Goal: Information Seeking & Learning: Learn about a topic

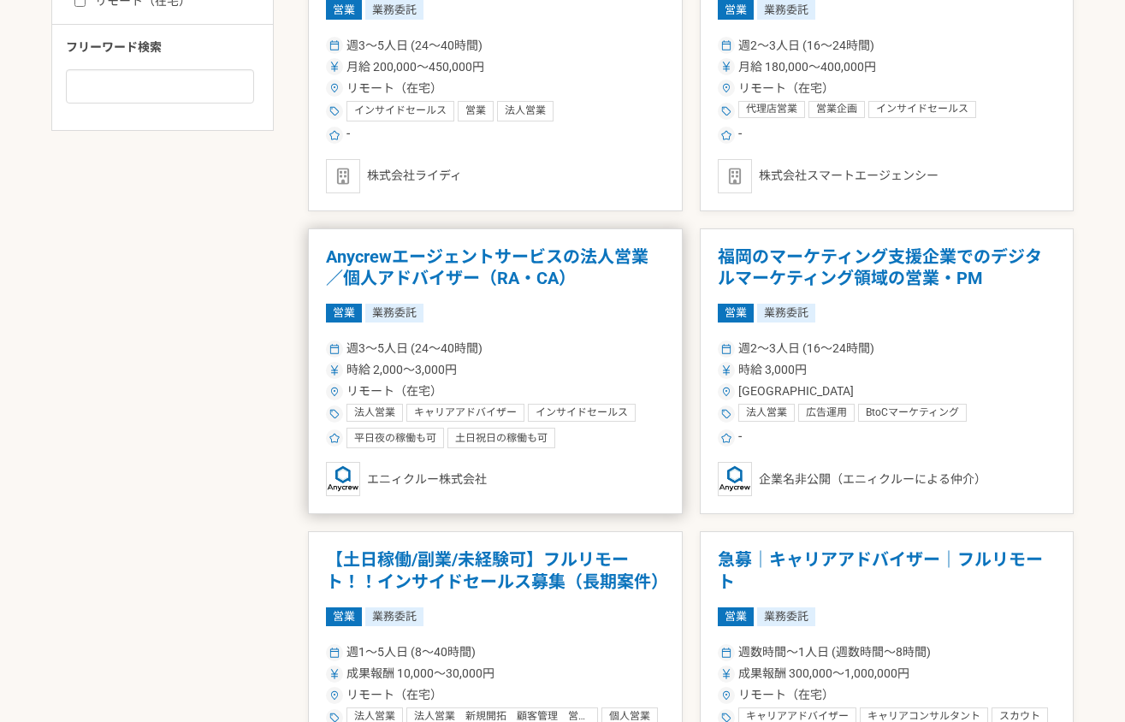
scroll to position [1198, 0]
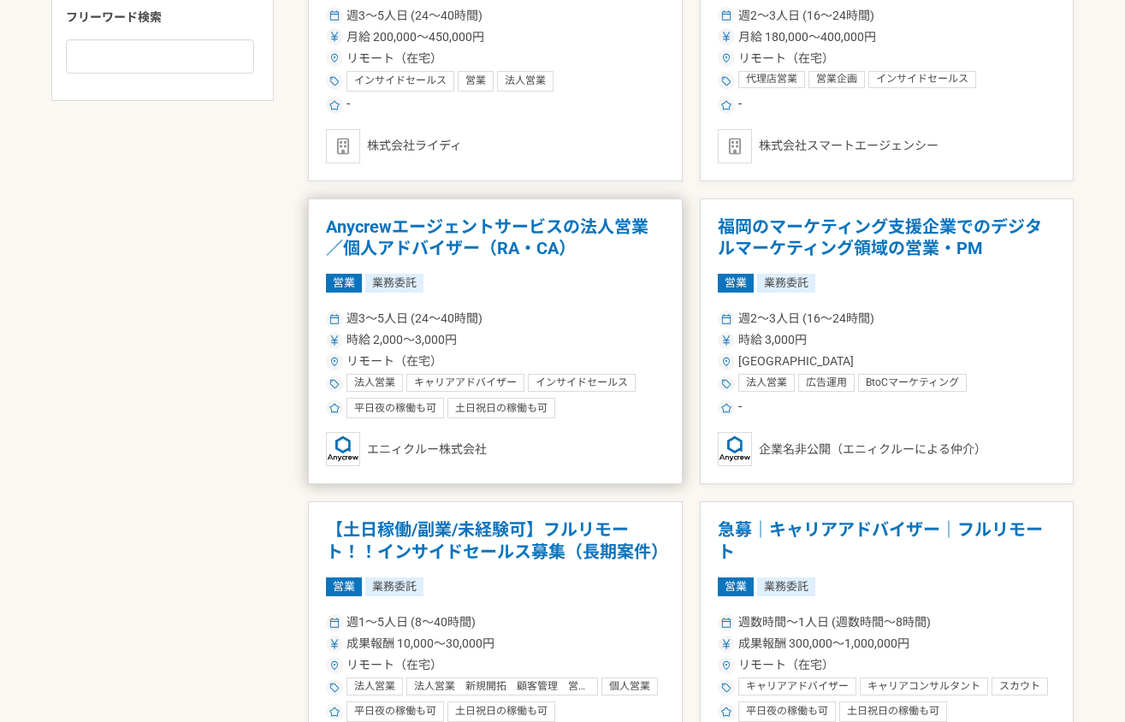
click at [425, 246] on h1 "Anycrewエージェントサービスの法人営業／個人アドバイザー（RA・CA）" at bounding box center [495, 239] width 339 height 44
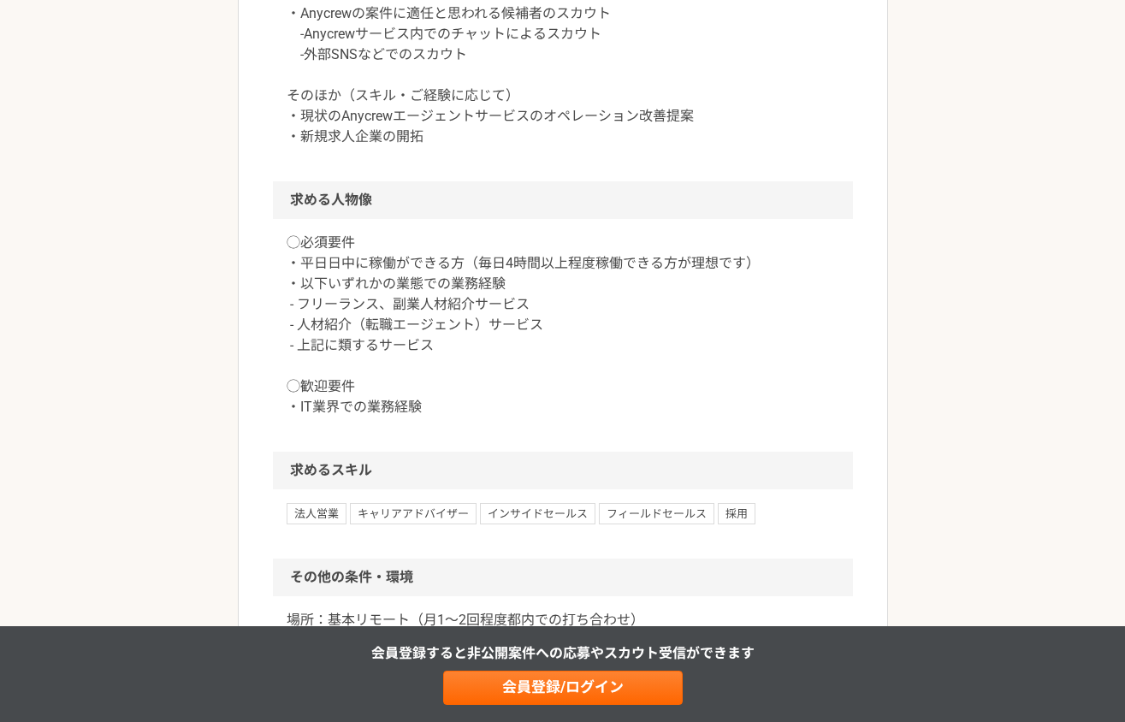
scroll to position [1027, 0]
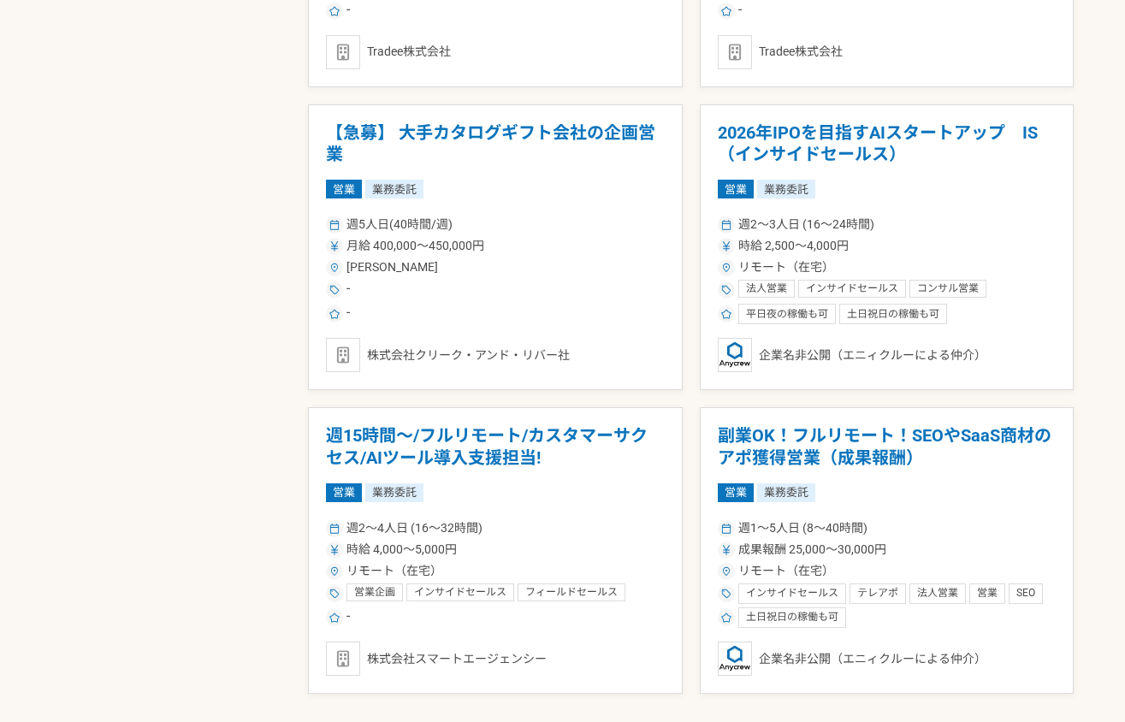
scroll to position [2910, 0]
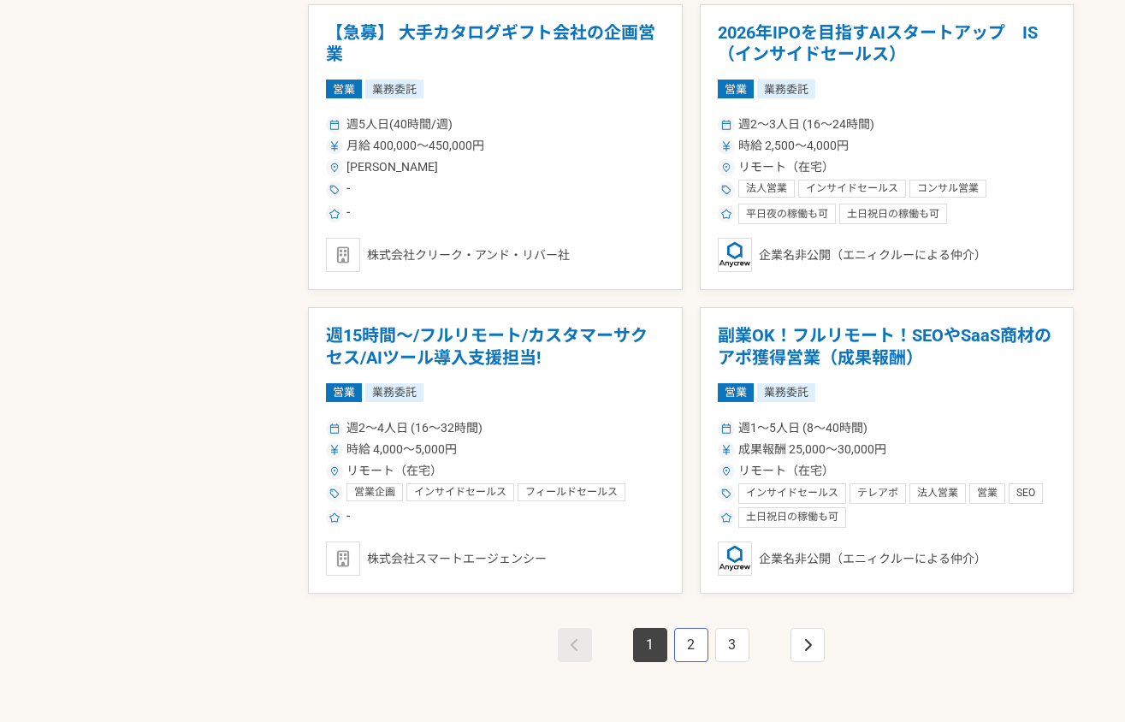
click at [685, 654] on link "2" at bounding box center [691, 645] width 34 height 34
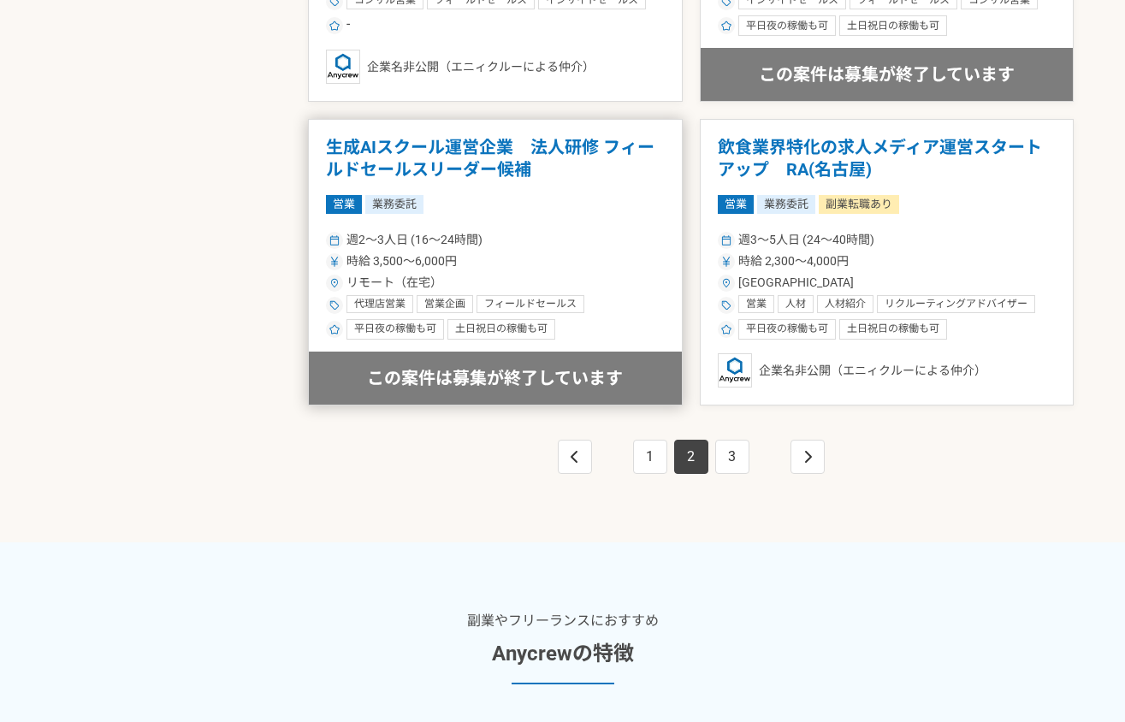
scroll to position [3167, 0]
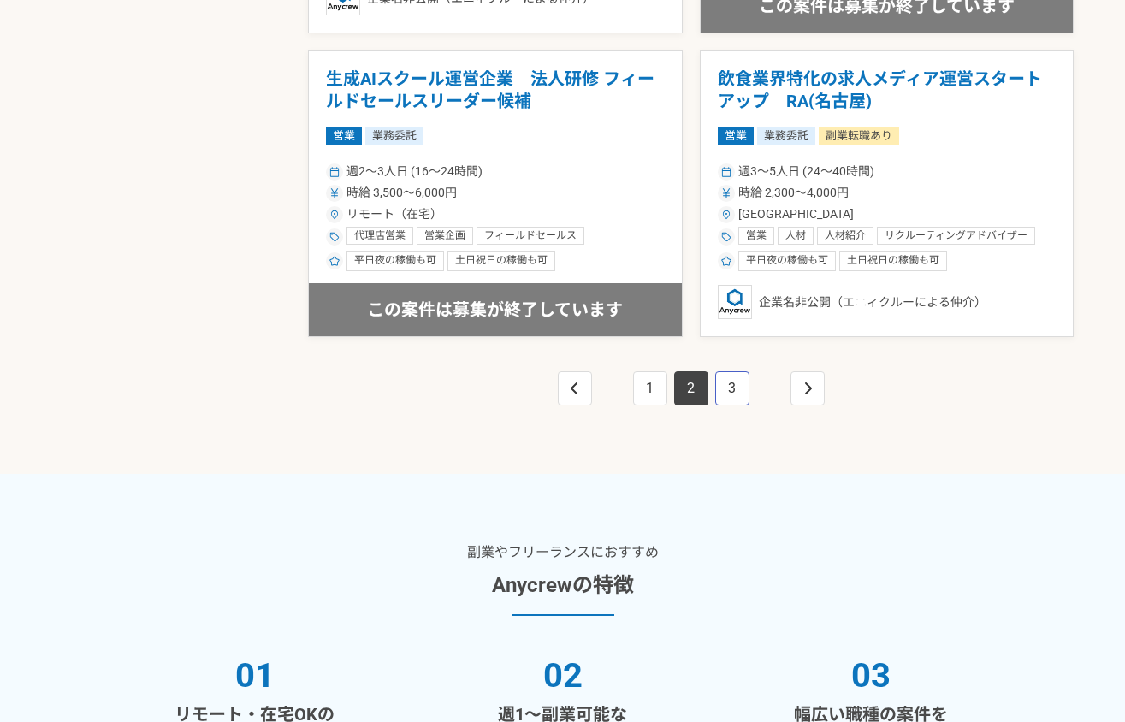
click at [733, 395] on link "3" at bounding box center [733, 388] width 34 height 34
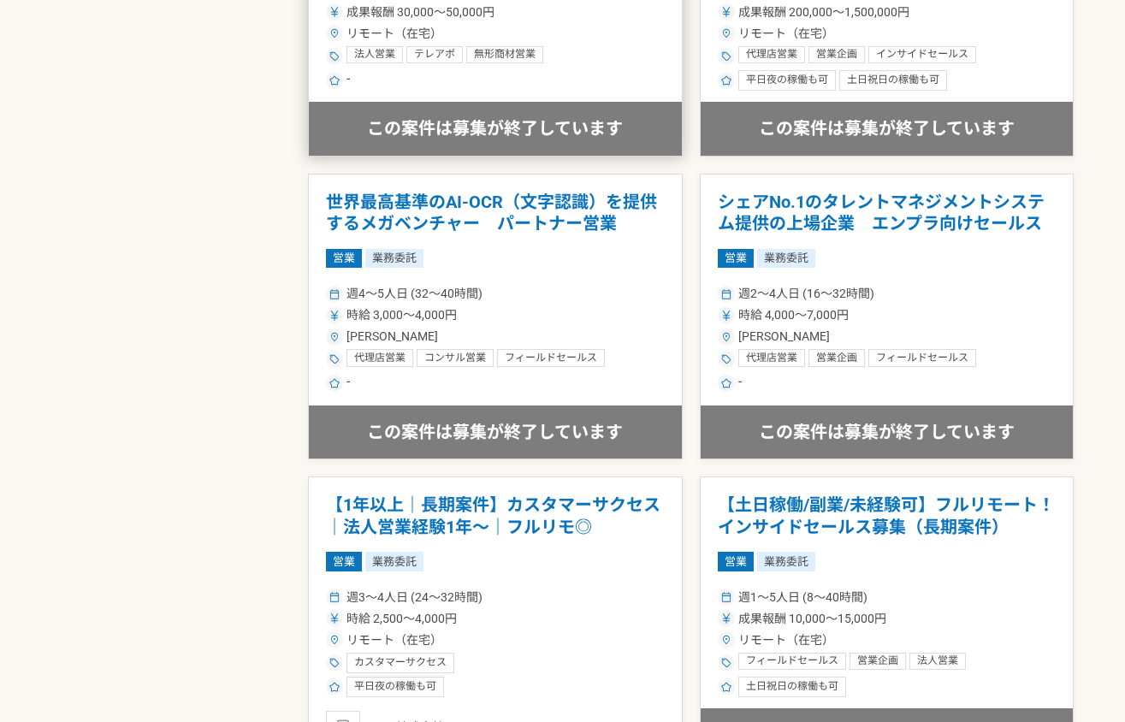
scroll to position [2140, 0]
